Goal: Check status: Check status

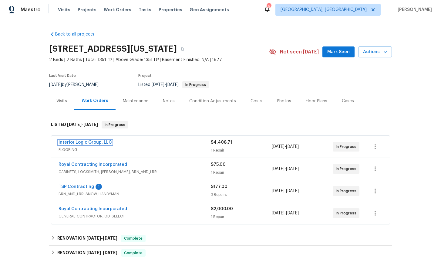
click at [98, 143] on link "Interior Logic Group, LLC" at bounding box center [85, 142] width 53 height 4
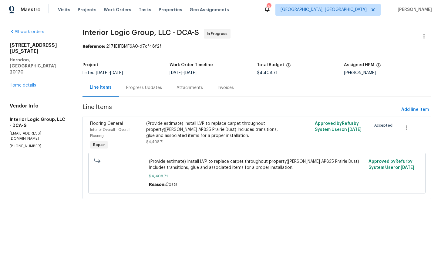
click at [143, 88] on div "Progress Updates" at bounding box center [144, 88] width 36 height 6
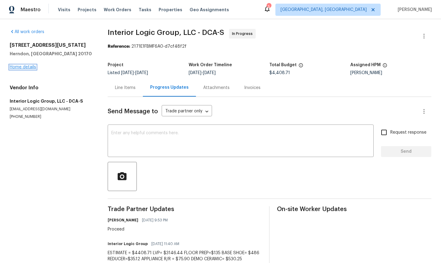
click at [29, 67] on link "Home details" at bounding box center [23, 67] width 26 height 4
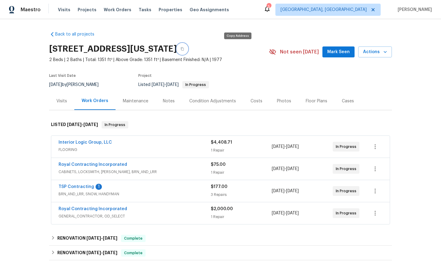
click at [184, 49] on icon "button" at bounding box center [182, 49] width 4 height 4
click at [77, 187] on link "TSP Contracting" at bounding box center [76, 186] width 35 height 4
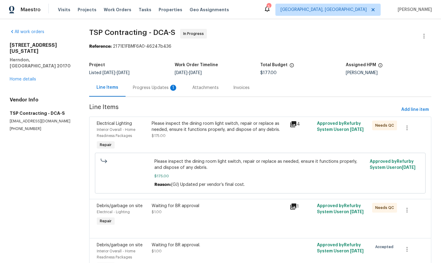
click at [153, 90] on div "Progress Updates 1" at bounding box center [155, 88] width 45 height 6
